Goal: Information Seeking & Learning: Learn about a topic

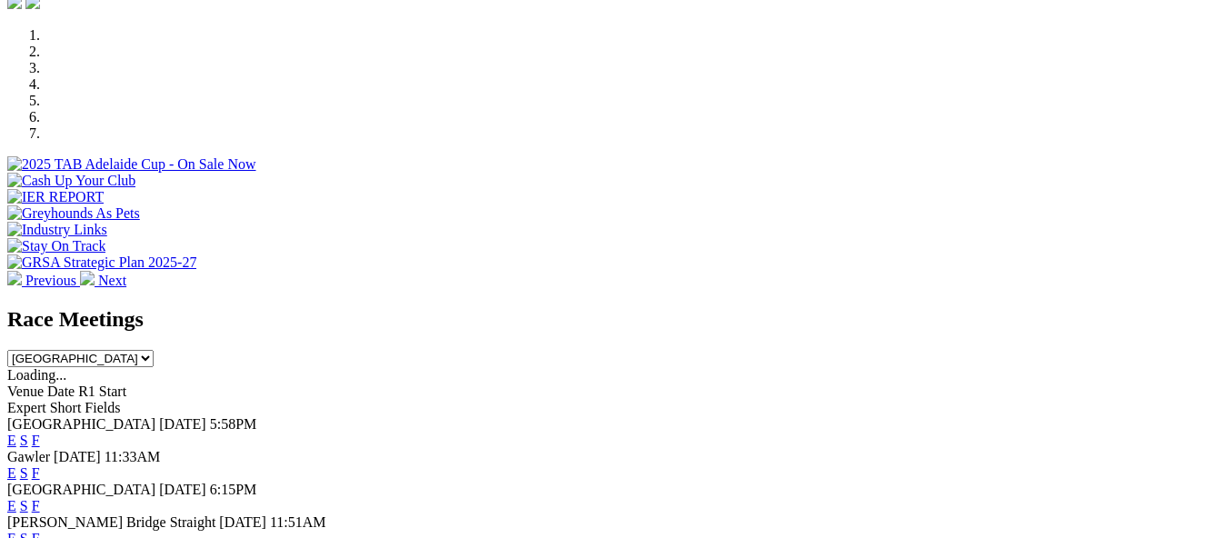
scroll to position [636, 0]
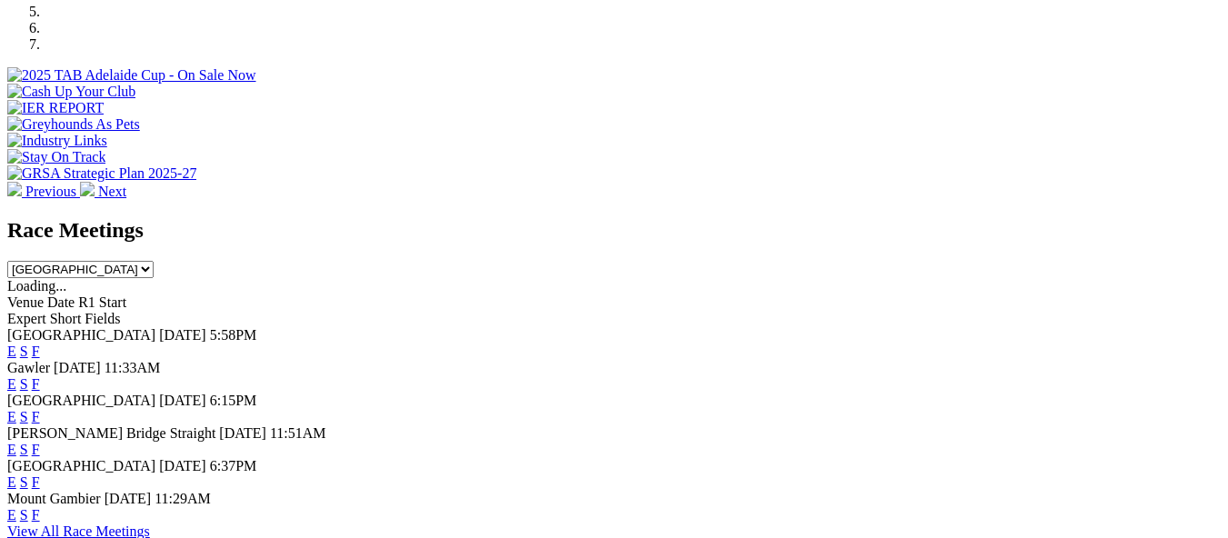
click at [16, 376] on link "E" at bounding box center [11, 383] width 9 height 15
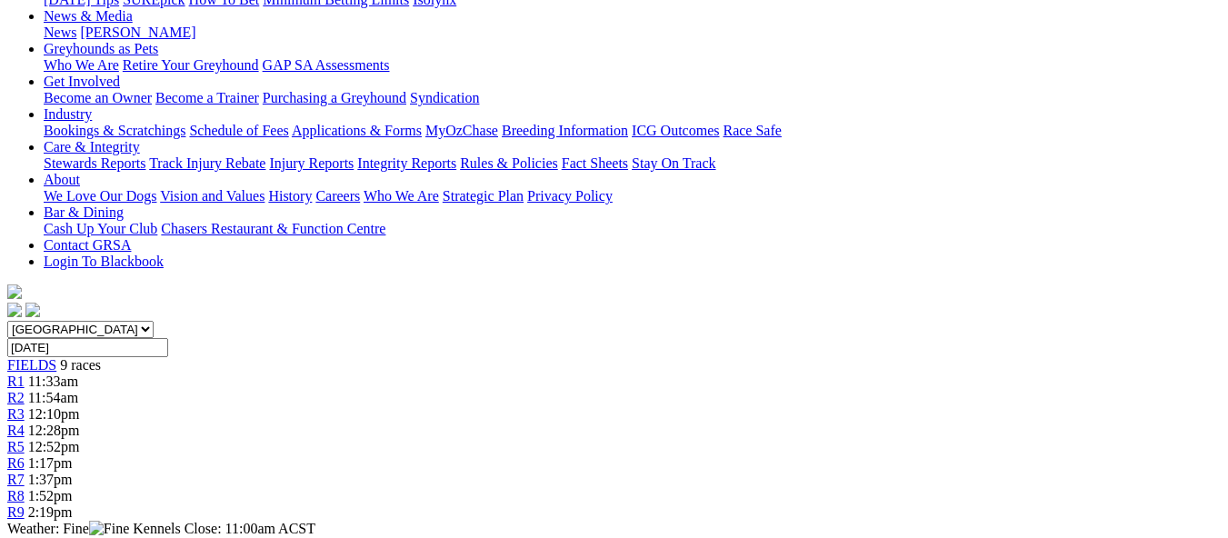
scroll to position [273, 0]
click at [216, 373] on div "R1 11:33am" at bounding box center [614, 381] width 1214 height 16
click at [78, 373] on span "11:33am" at bounding box center [53, 380] width 50 height 15
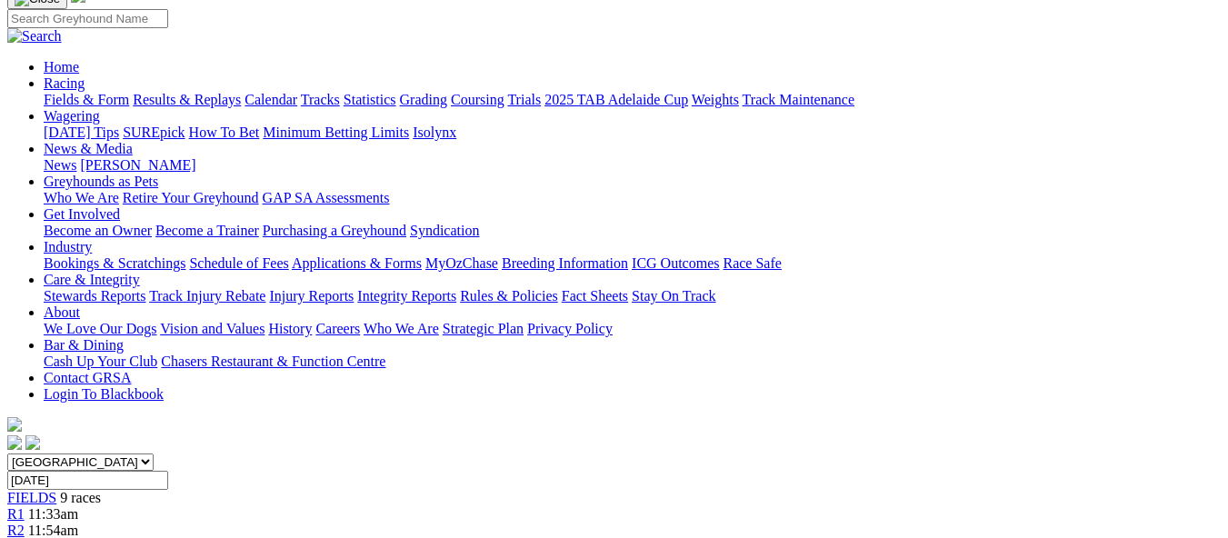
scroll to position [182, 0]
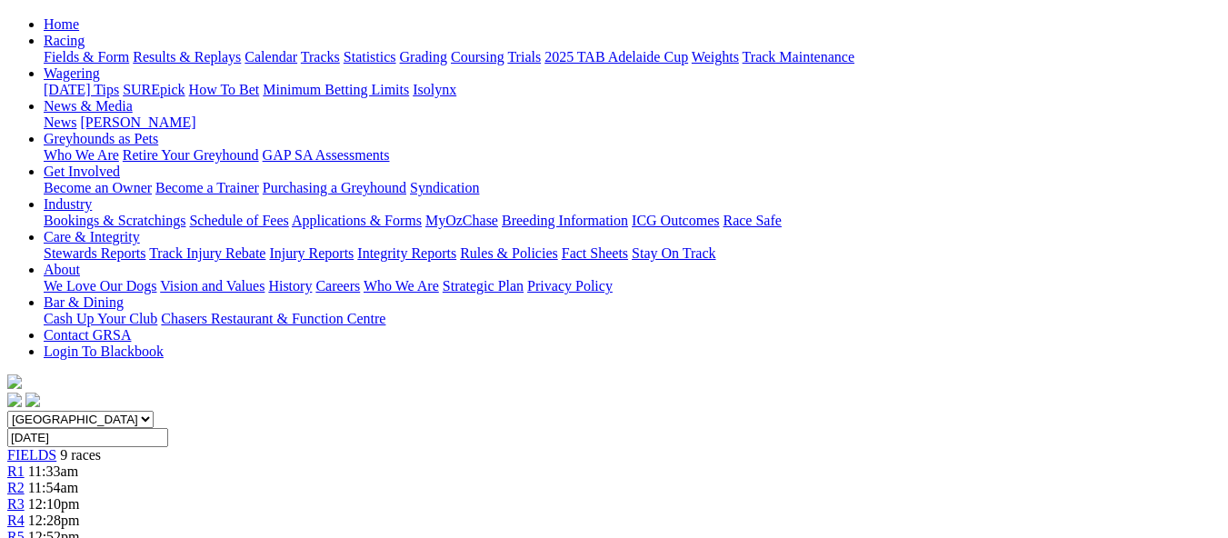
click at [25, 480] on link "R2" at bounding box center [15, 487] width 17 height 15
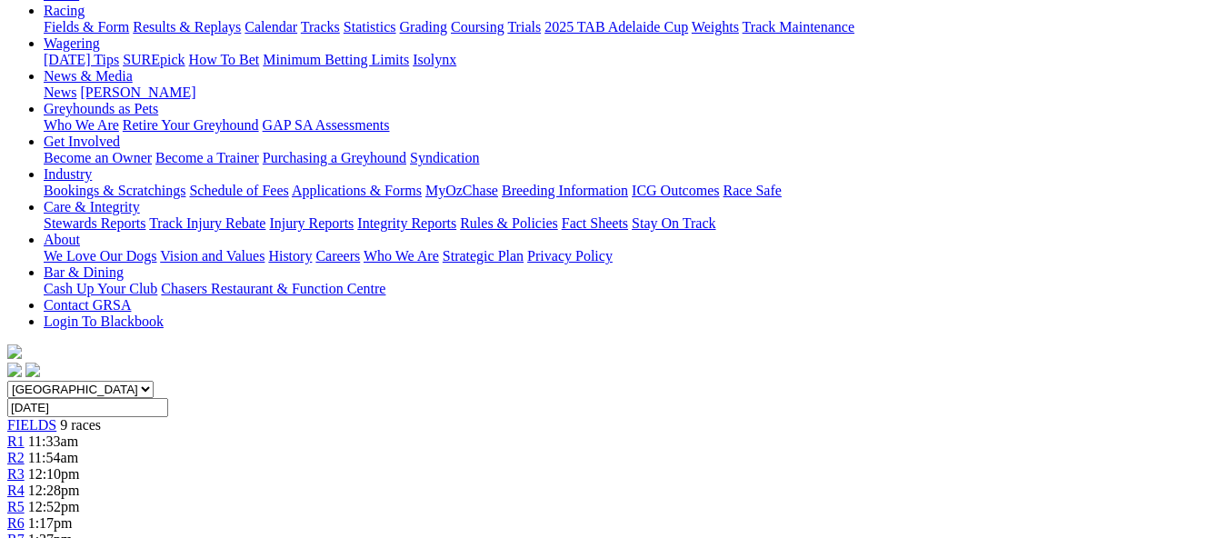
scroll to position [273, 0]
